Goal: Task Accomplishment & Management: Use online tool/utility

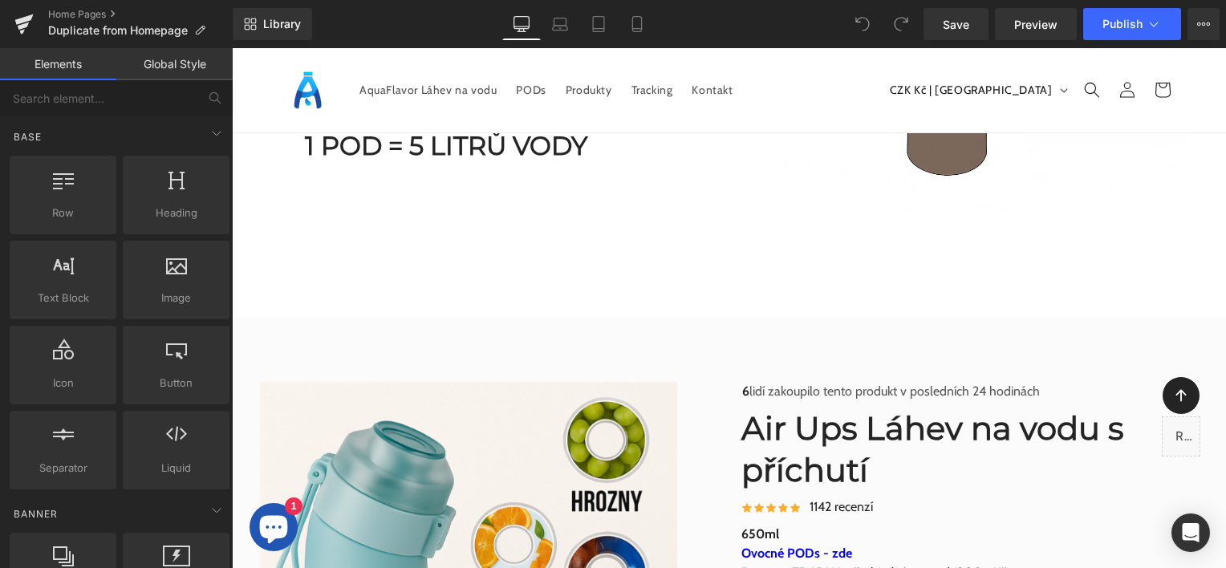
scroll to position [2568, 0]
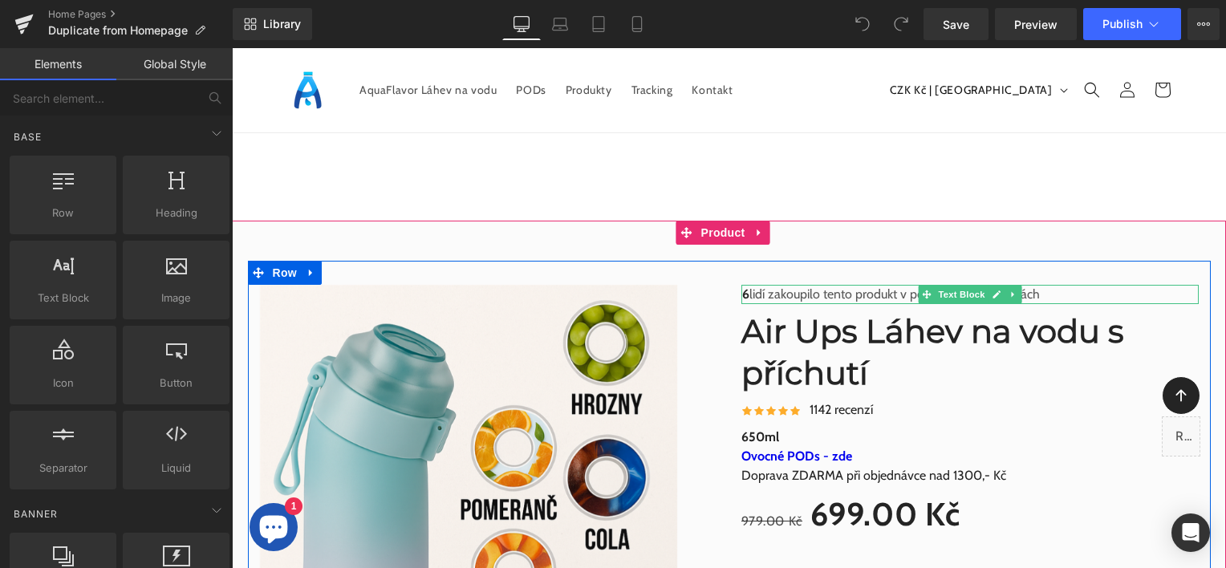
click at [742, 295] on b "6" at bounding box center [745, 293] width 7 height 15
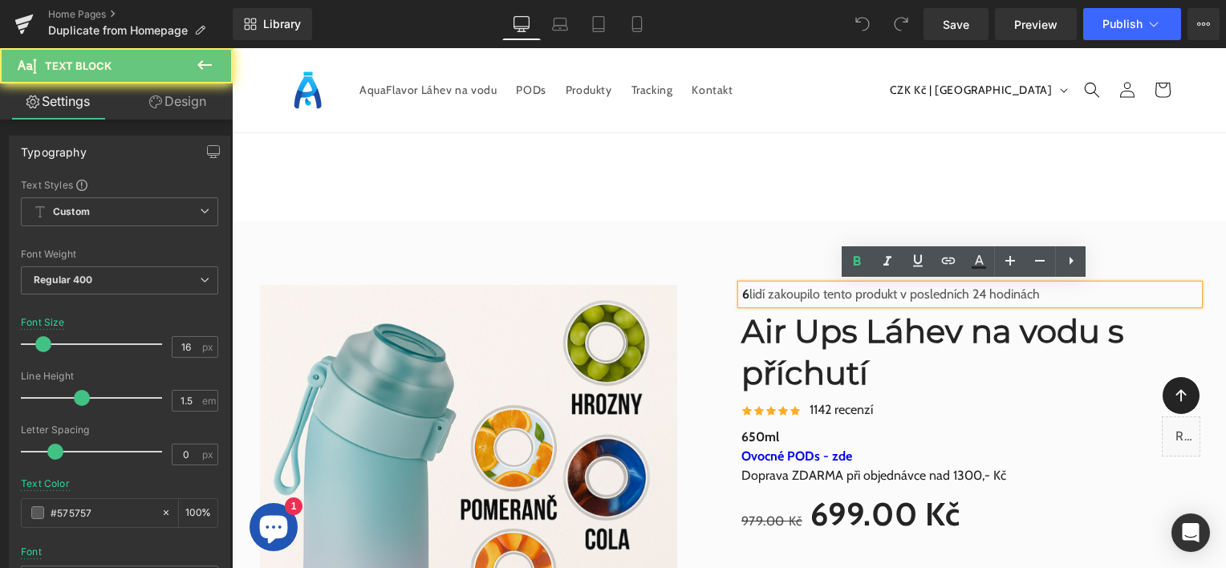
click at [742, 292] on b "6" at bounding box center [745, 293] width 7 height 15
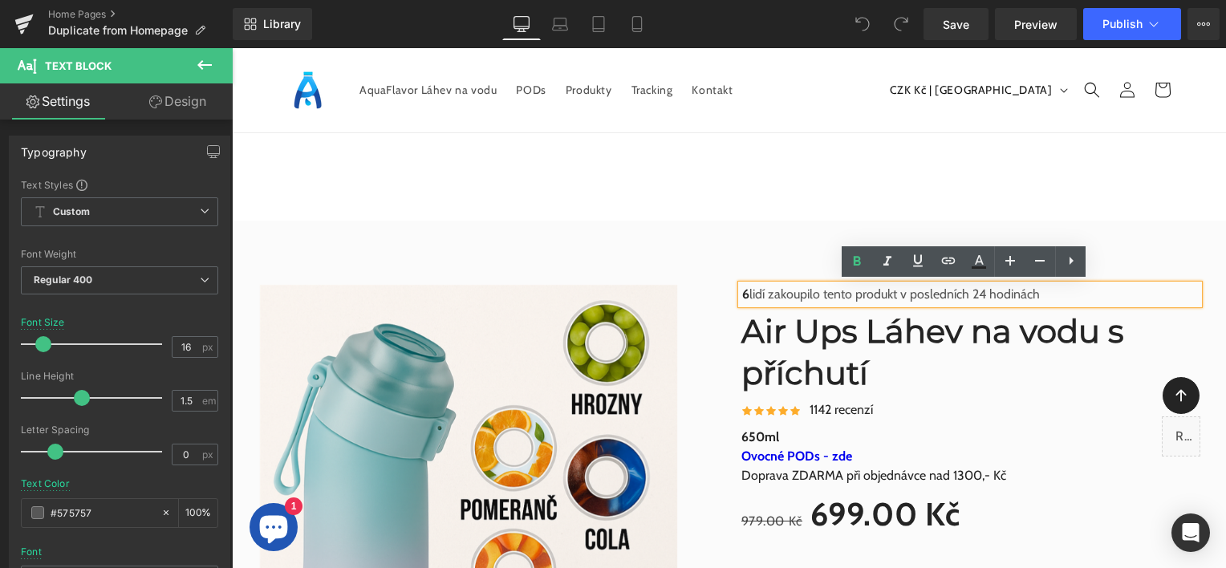
click at [742, 292] on b "6" at bounding box center [745, 293] width 7 height 15
click at [743, 294] on b "6" at bounding box center [745, 293] width 7 height 15
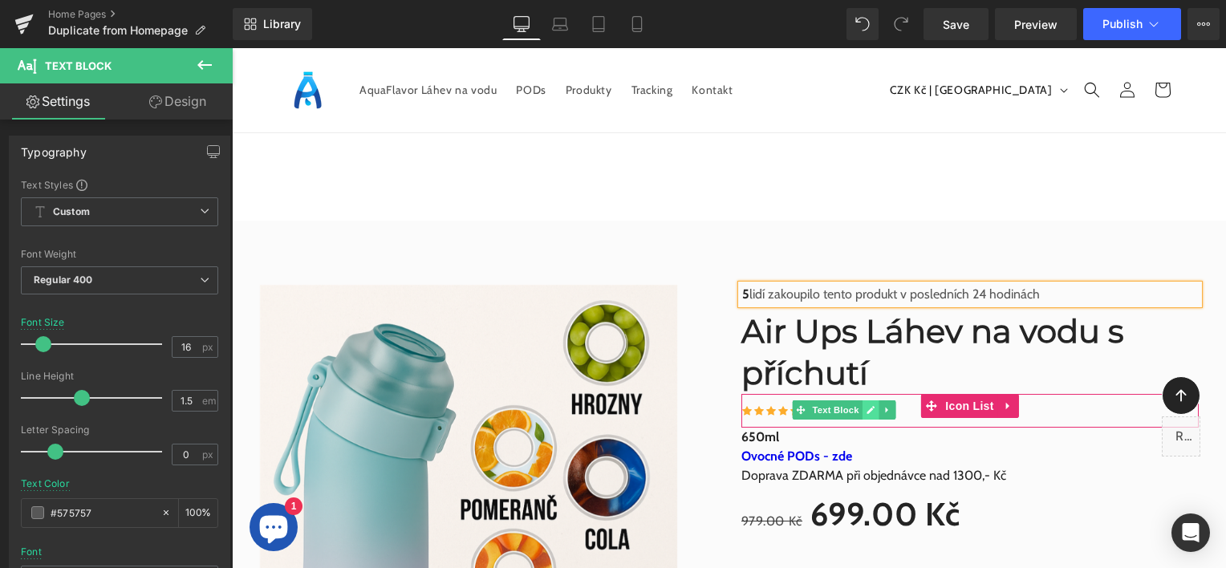
click at [866, 405] on icon at bounding box center [870, 410] width 9 height 10
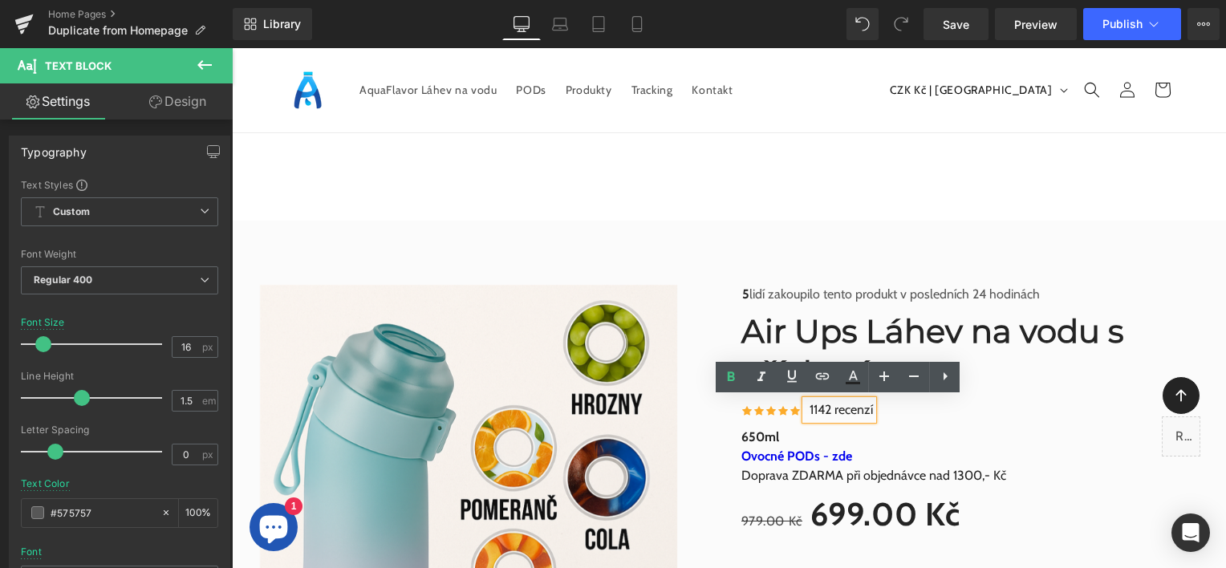
click at [822, 412] on p "1142 recenzí" at bounding box center [841, 409] width 63 height 19
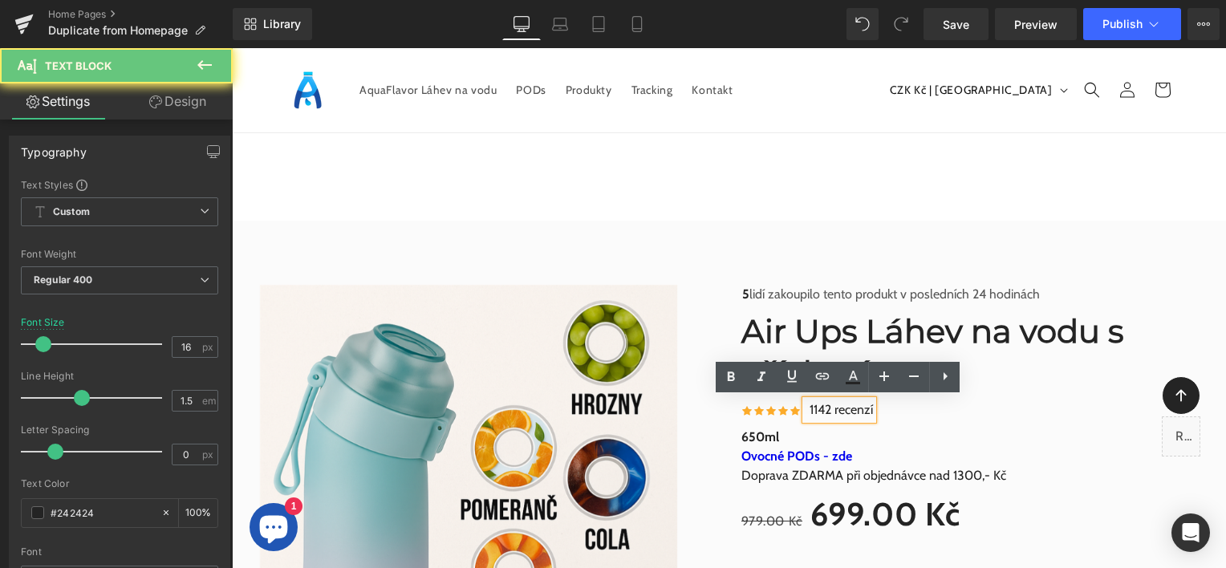
click at [828, 408] on p "1142 recenzí" at bounding box center [841, 409] width 63 height 19
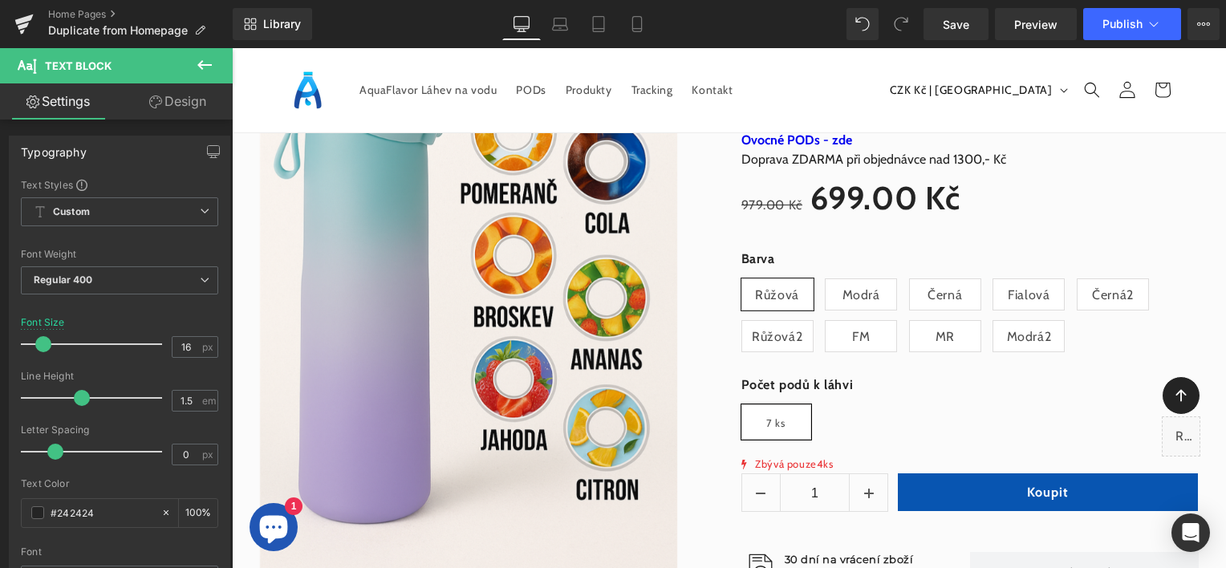
scroll to position [2889, 0]
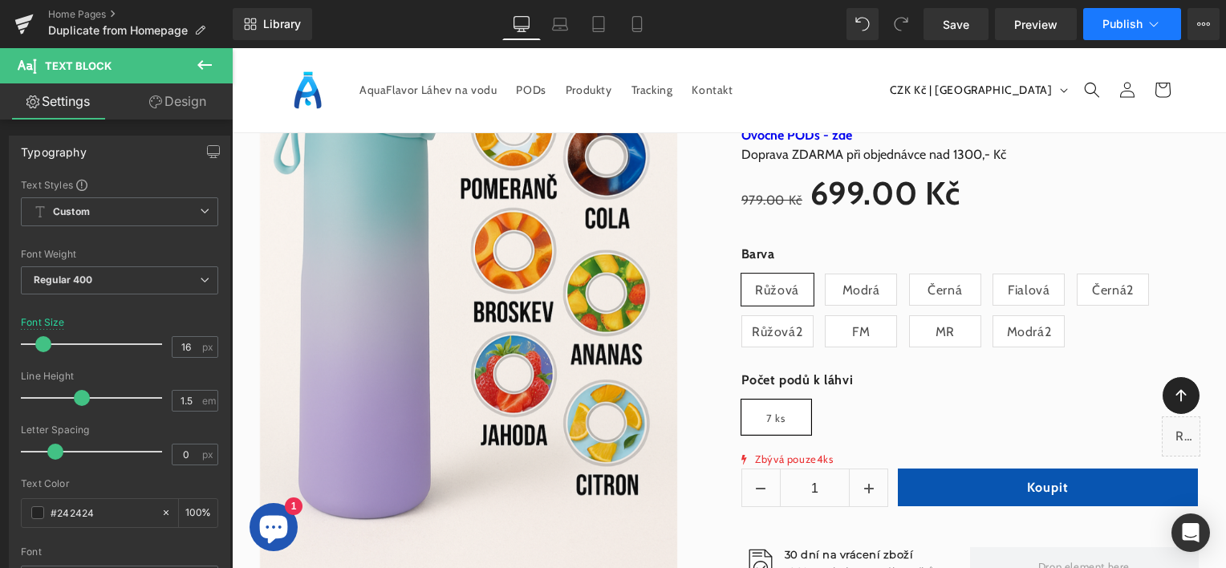
click at [1145, 30] on button "Publish" at bounding box center [1132, 24] width 98 height 32
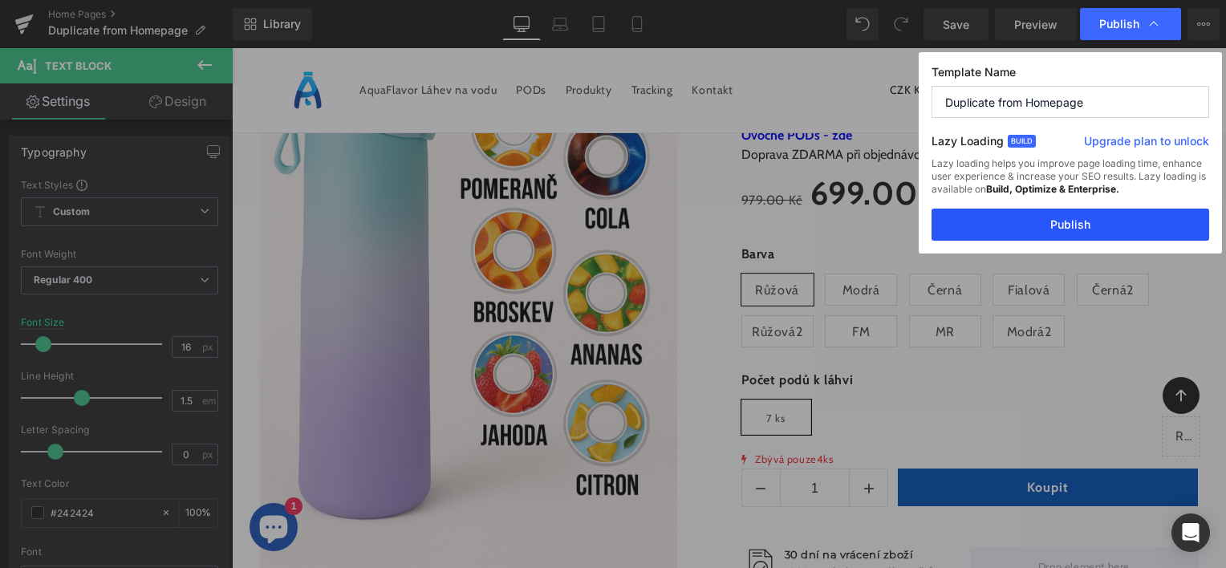
click at [1093, 210] on button "Publish" at bounding box center [1071, 225] width 278 height 32
